Goal: Task Accomplishment & Management: Complete application form

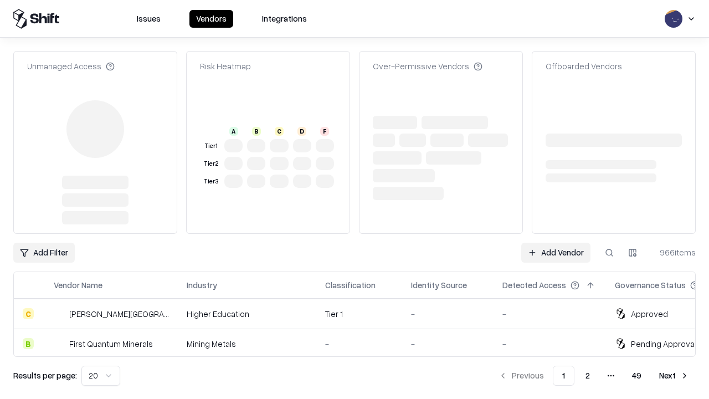
click at [556, 243] on link "Add Vendor" at bounding box center [555, 253] width 69 height 20
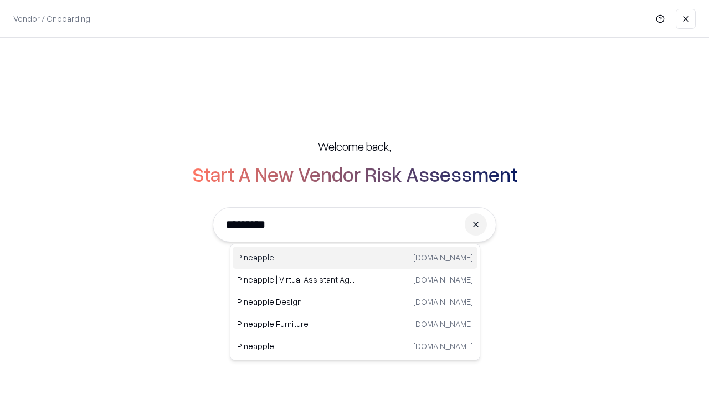
click at [355, 258] on div "Pineapple pineappleenergy.com" at bounding box center [355, 258] width 245 height 22
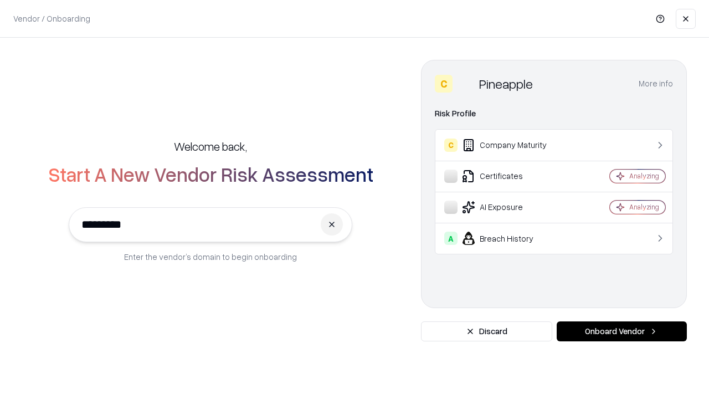
type input "*********"
click at [622, 331] on button "Onboard Vendor" at bounding box center [622, 331] width 130 height 20
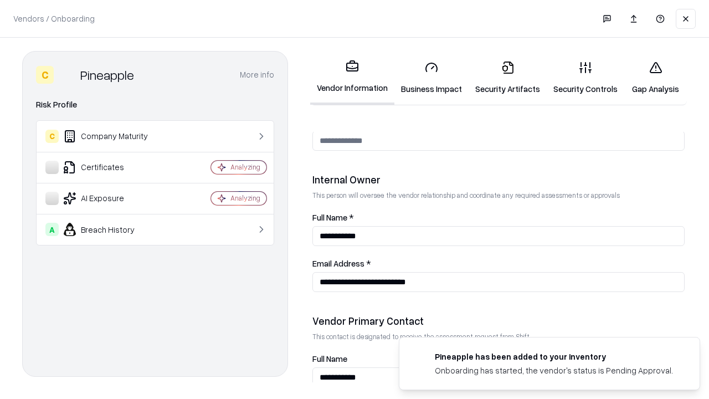
scroll to position [574, 0]
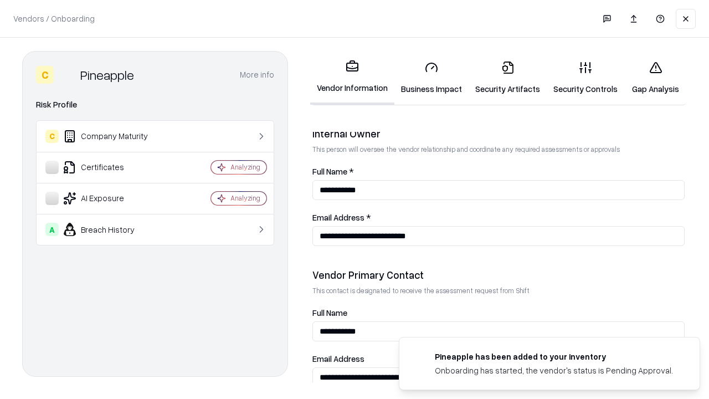
click at [508, 78] on link "Security Artifacts" at bounding box center [508, 78] width 78 height 52
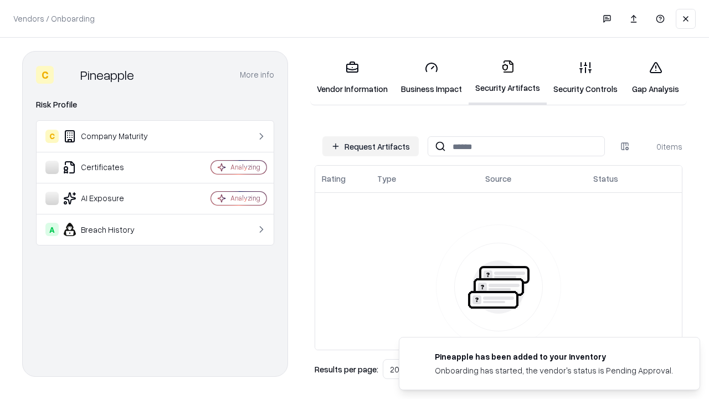
click at [371, 146] on button "Request Artifacts" at bounding box center [370, 146] width 96 height 20
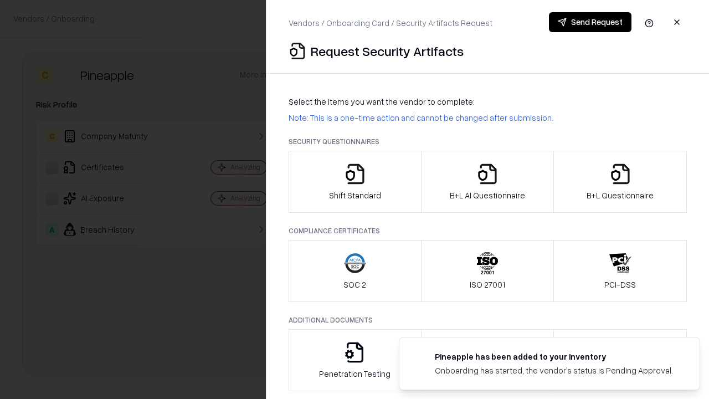
click at [620, 182] on icon "button" at bounding box center [620, 174] width 22 height 22
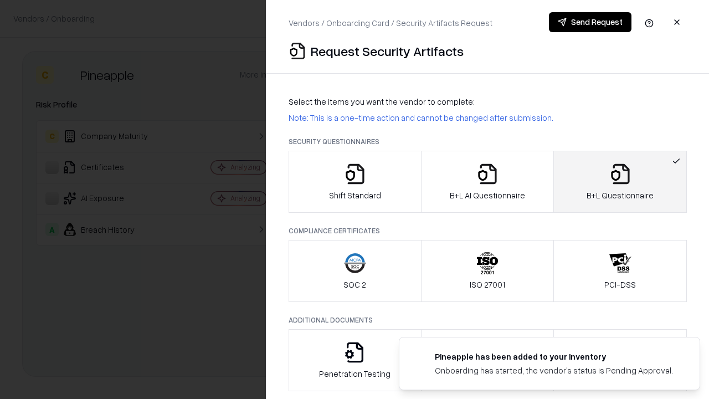
click at [487, 182] on icon "button" at bounding box center [487, 174] width 22 height 22
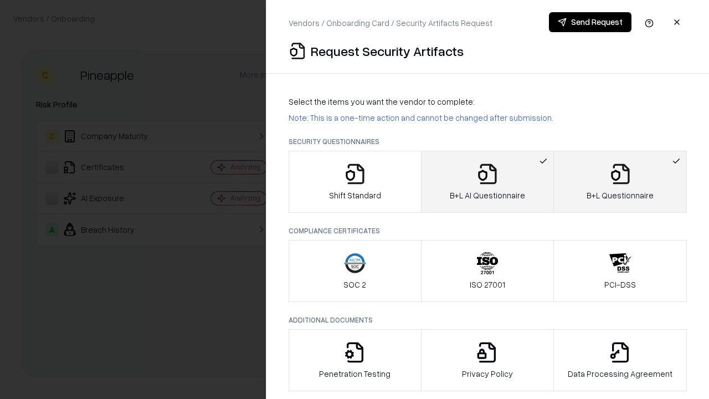
click at [590, 22] on button "Send Request" at bounding box center [590, 22] width 83 height 20
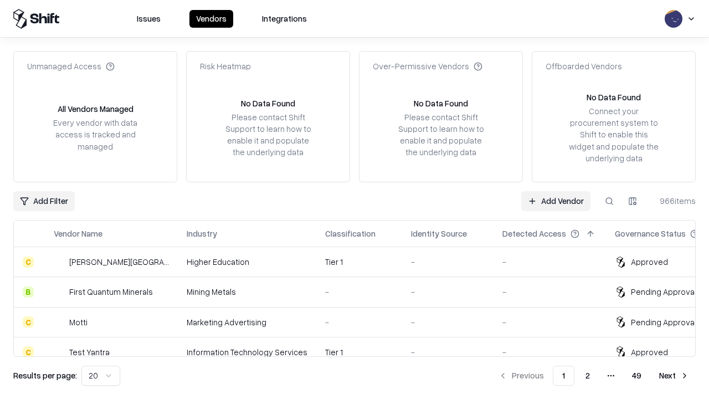
click at [609, 201] on button at bounding box center [609, 201] width 20 height 20
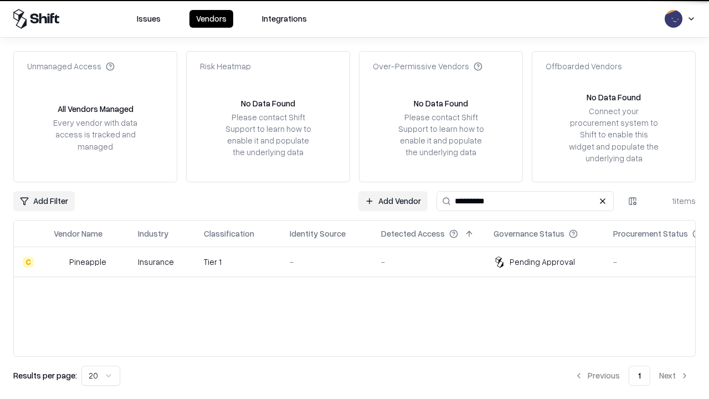
type input "*********"
click at [361, 262] on div "-" at bounding box center [327, 262] width 74 height 12
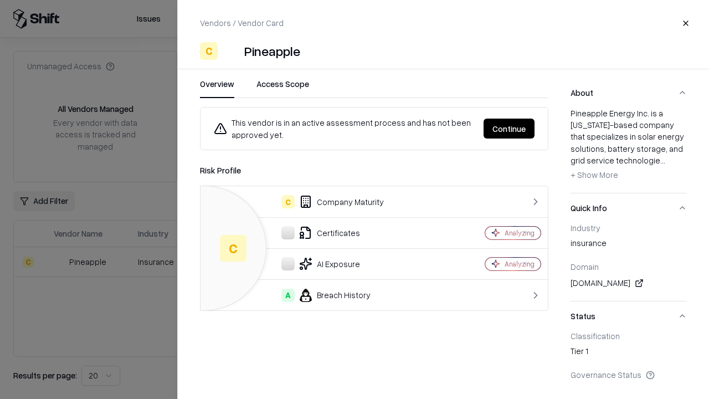
click at [509, 129] on button "Continue" at bounding box center [509, 129] width 51 height 20
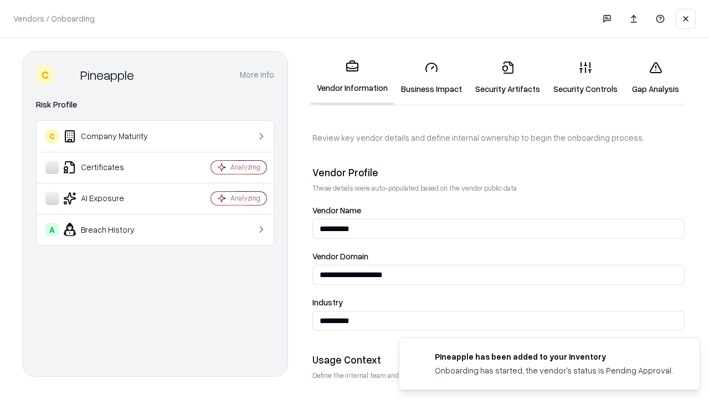
click at [508, 78] on link "Security Artifacts" at bounding box center [508, 78] width 78 height 52
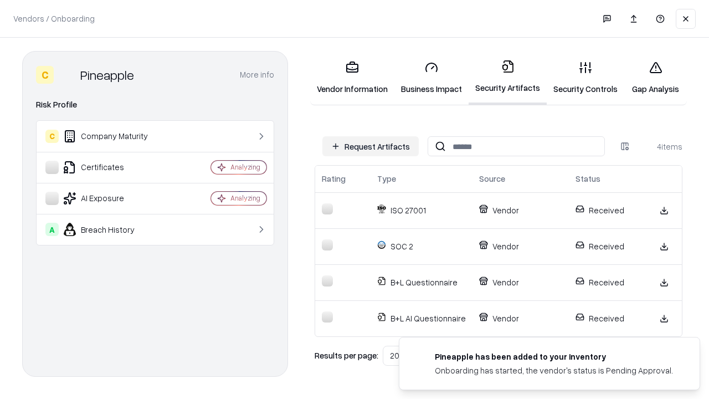
click at [655, 78] on link "Gap Analysis" at bounding box center [655, 78] width 63 height 52
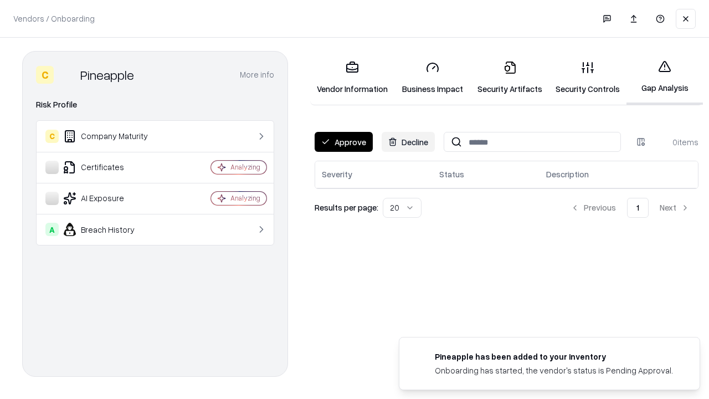
click at [344, 142] on button "Approve" at bounding box center [344, 142] width 58 height 20
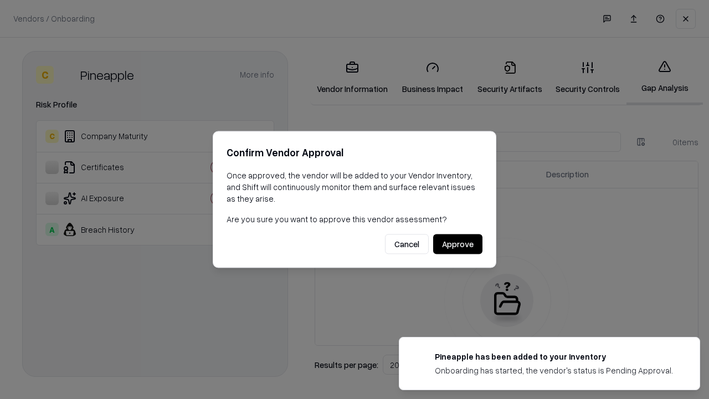
click at [458, 244] on button "Approve" at bounding box center [457, 244] width 49 height 20
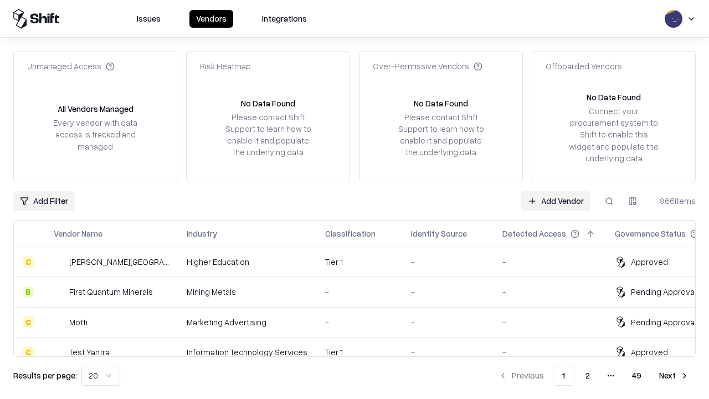
type input "*********"
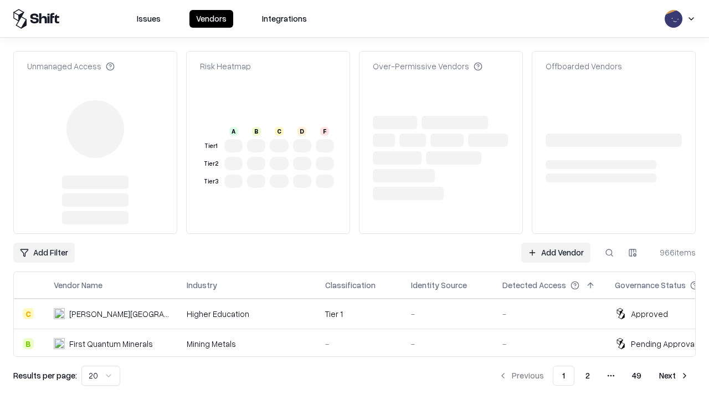
click at [556, 243] on link "Add Vendor" at bounding box center [555, 253] width 69 height 20
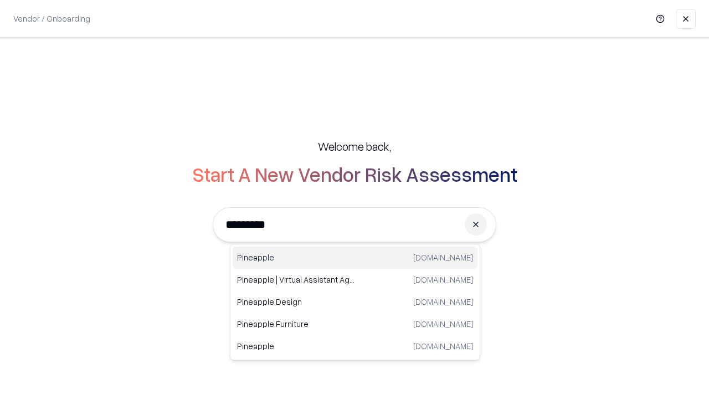
click at [355, 258] on div "Pineapple [DOMAIN_NAME]" at bounding box center [355, 258] width 245 height 22
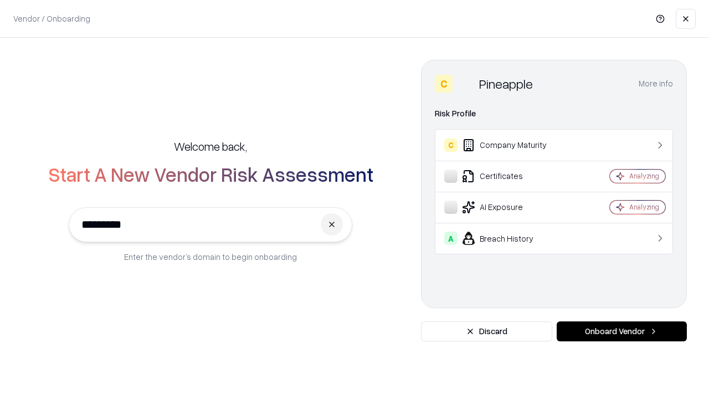
type input "*********"
click at [622, 331] on button "Onboard Vendor" at bounding box center [622, 331] width 130 height 20
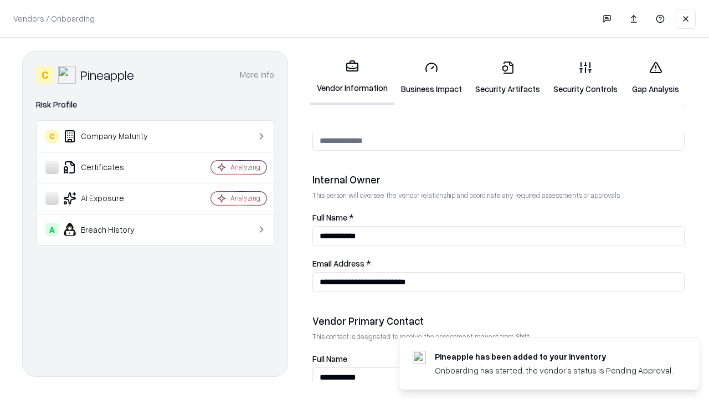
scroll to position [574, 0]
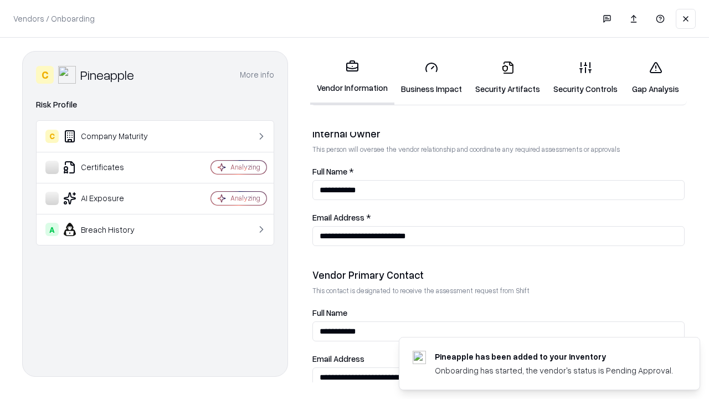
click at [655, 78] on link "Gap Analysis" at bounding box center [655, 78] width 63 height 52
